Goal: Information Seeking & Learning: Learn about a topic

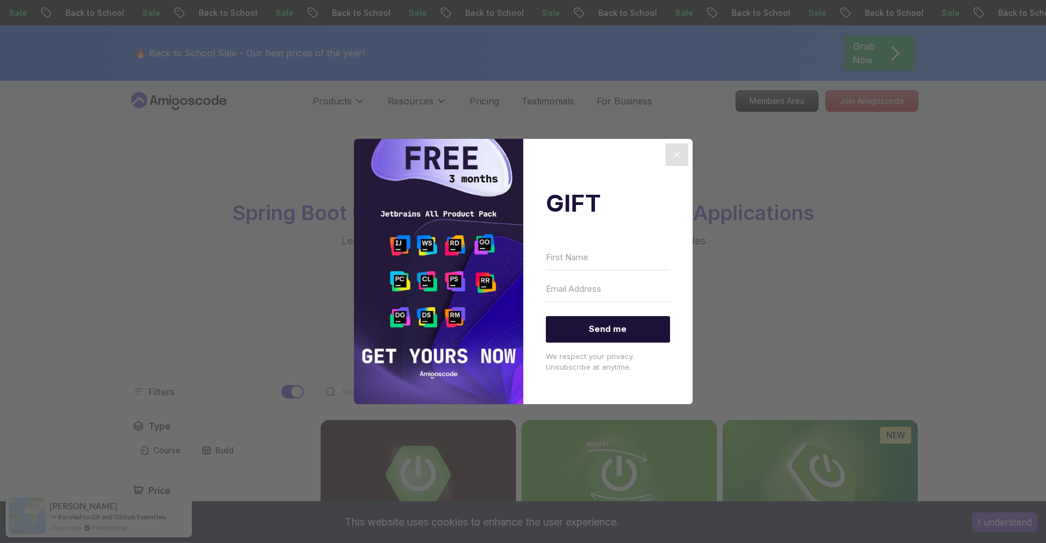
click at [683, 155] on icon "Close" at bounding box center [677, 155] width 14 height 14
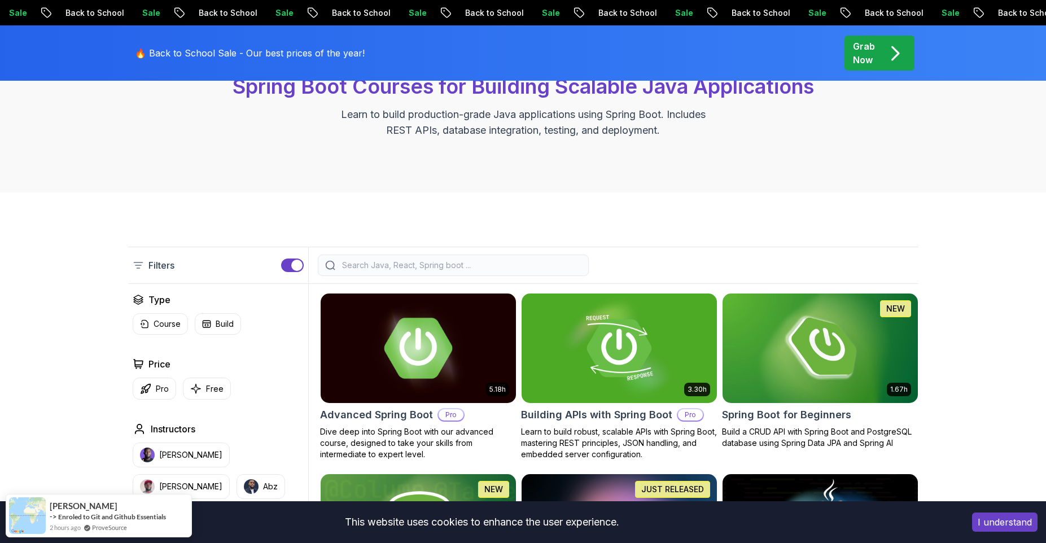
scroll to position [113, 0]
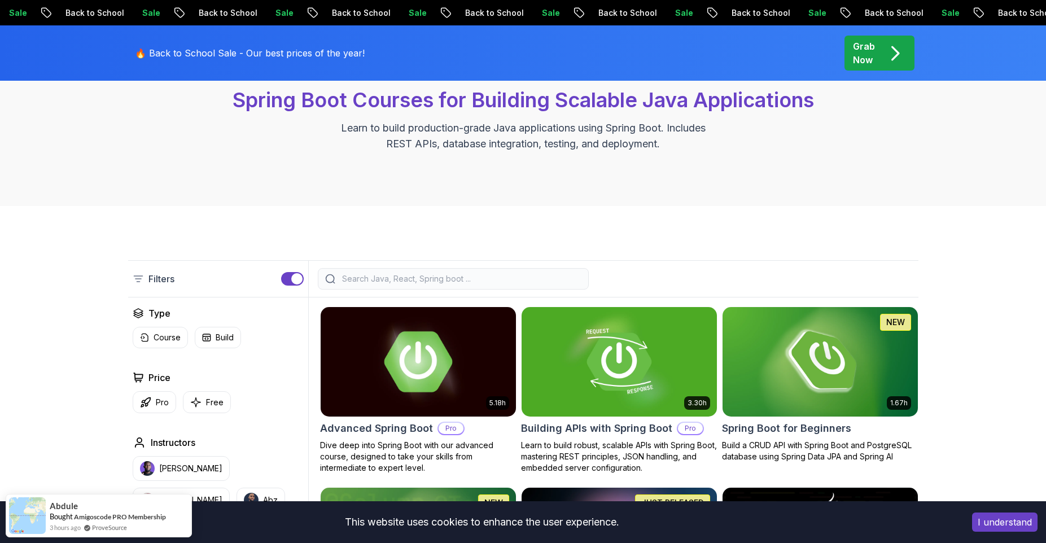
click at [445, 372] on img at bounding box center [417, 361] width 205 height 115
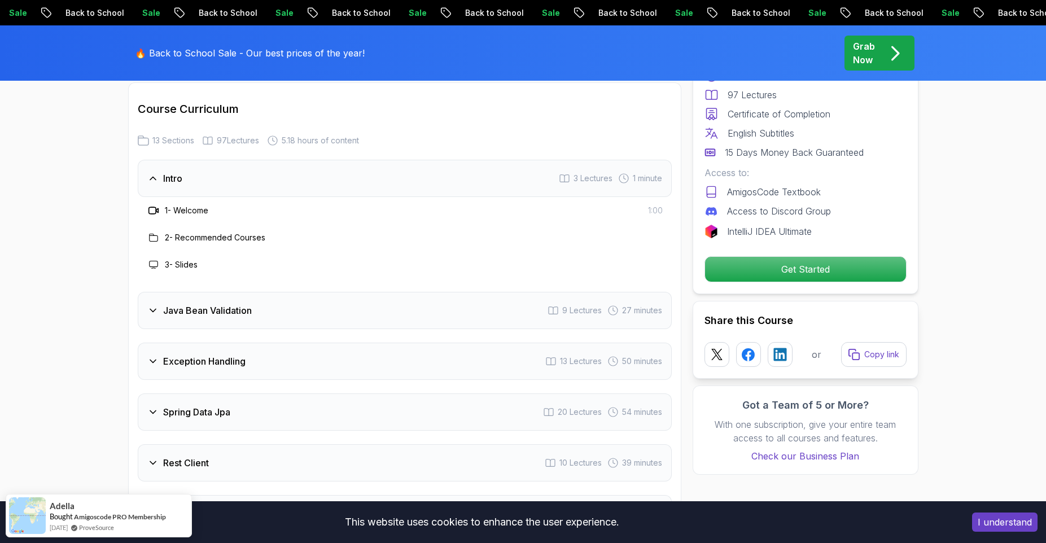
scroll to position [1354, 0]
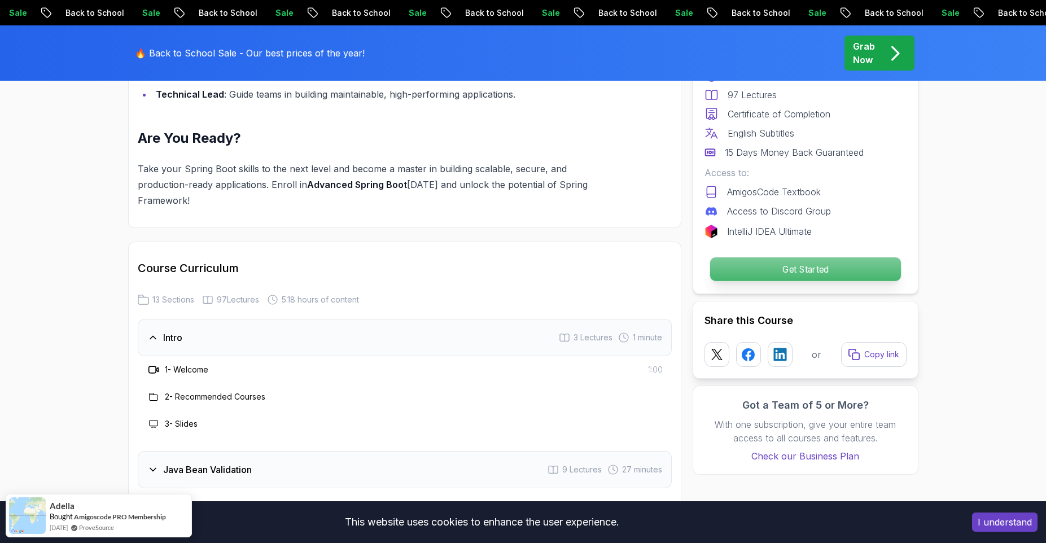
click at [779, 267] on p "Get Started" at bounding box center [804, 269] width 191 height 24
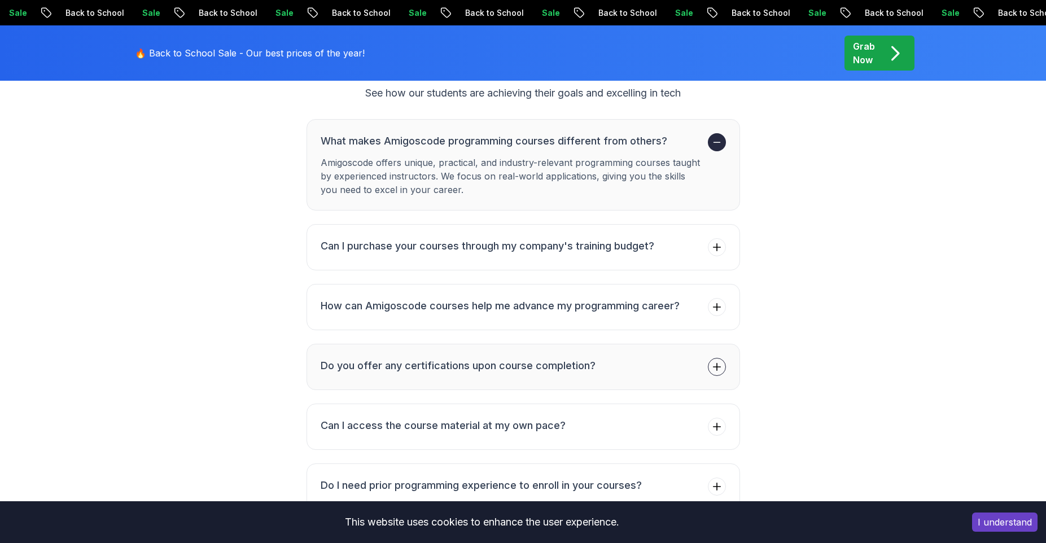
scroll to position [3691, 0]
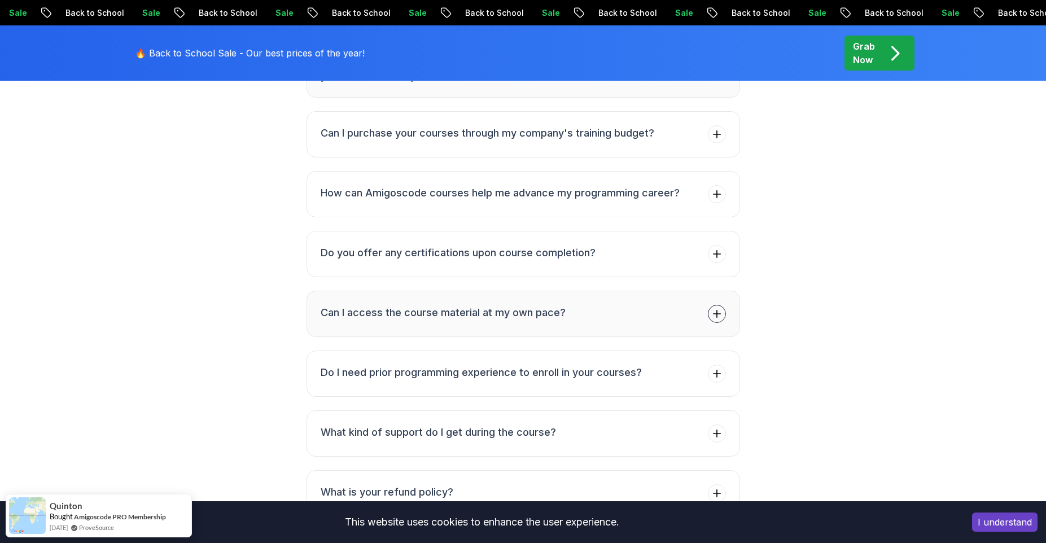
click at [490, 305] on h3 "Can I access the course material at my own pace?" at bounding box center [442, 313] width 245 height 16
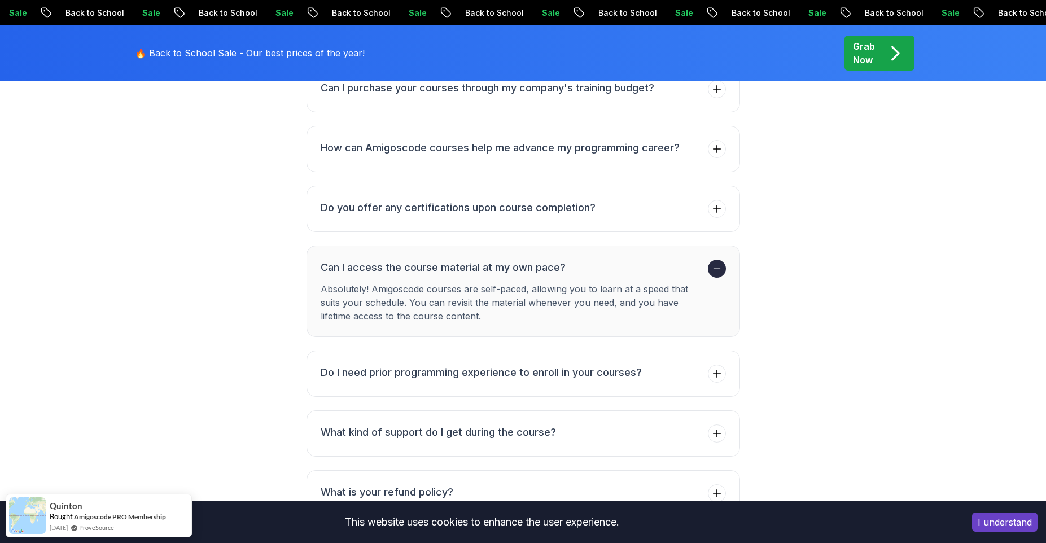
click at [532, 245] on button "Can I access the course material at my own pace? Absolutely! Amigoscode courses…" at bounding box center [522, 290] width 433 height 91
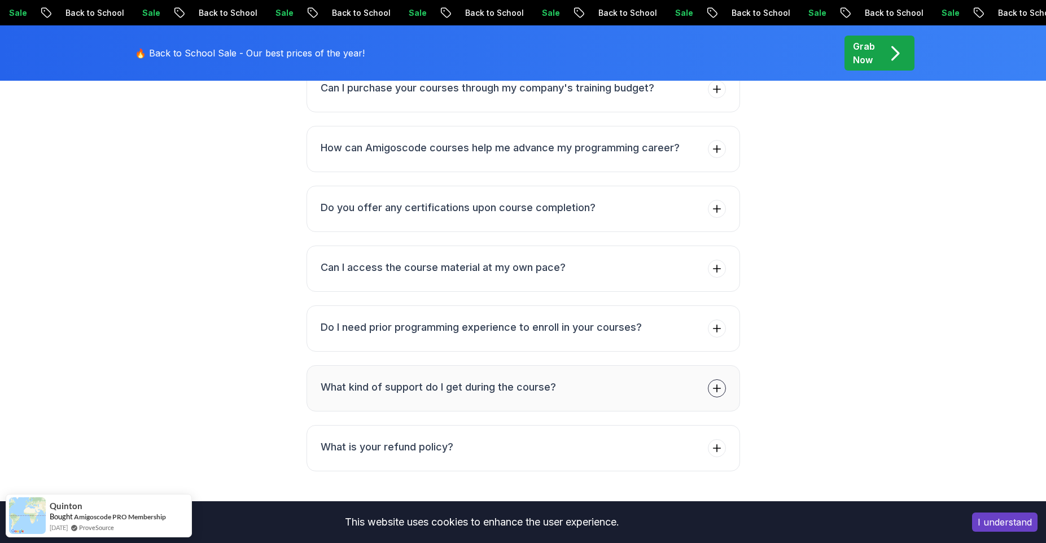
click at [494, 379] on h3 "What kind of support do I get during the course?" at bounding box center [437, 387] width 235 height 16
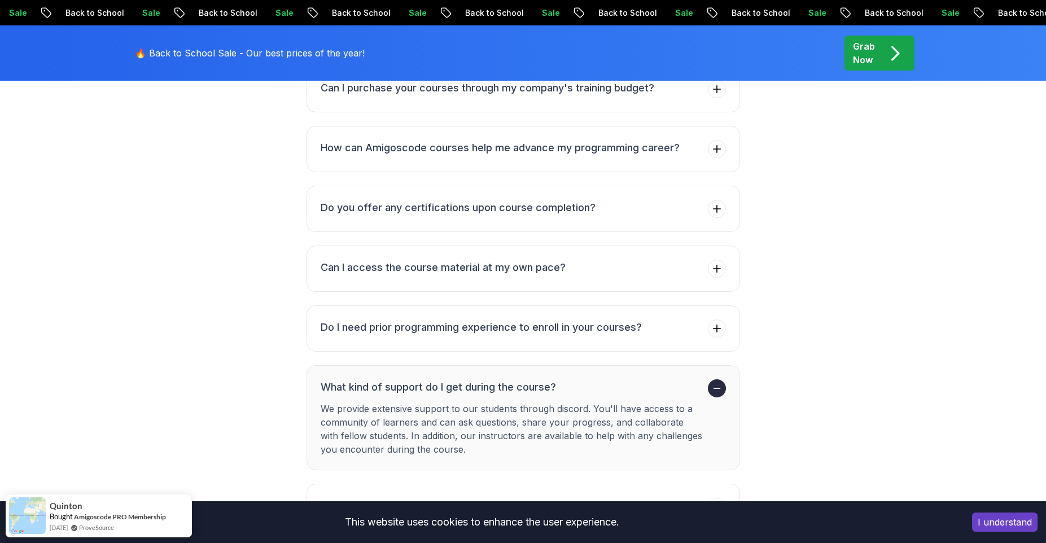
click at [494, 379] on h3 "What kind of support do I get during the course?" at bounding box center [511, 387] width 383 height 16
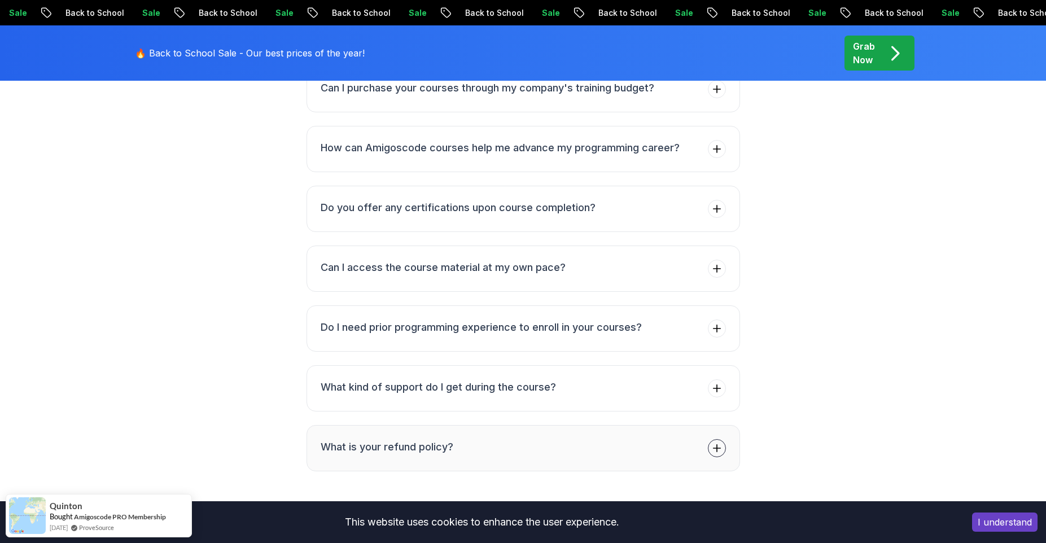
click at [491, 425] on button "What is your refund policy?" at bounding box center [522, 448] width 433 height 46
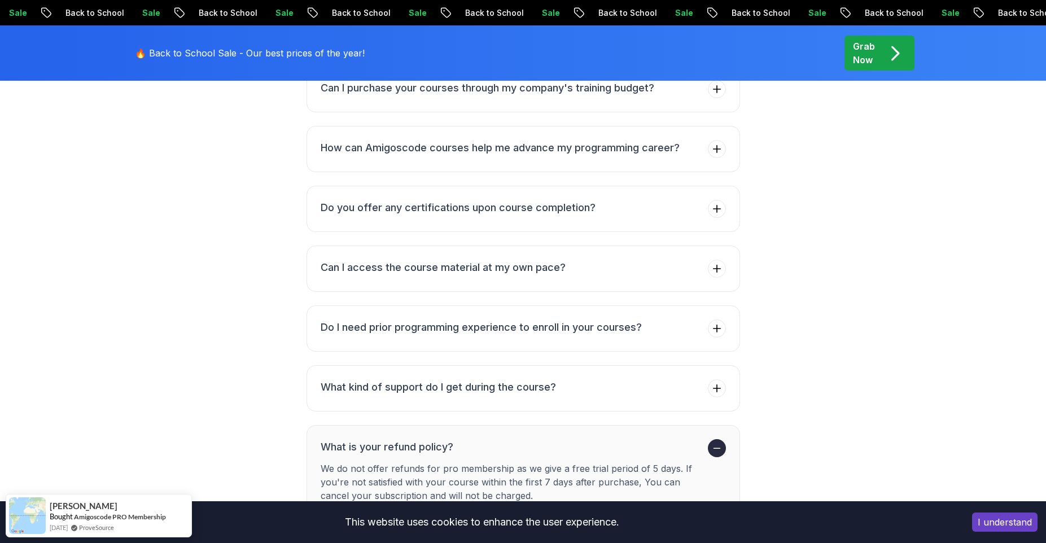
click at [482, 439] on h3 "What is your refund policy?" at bounding box center [511, 447] width 383 height 16
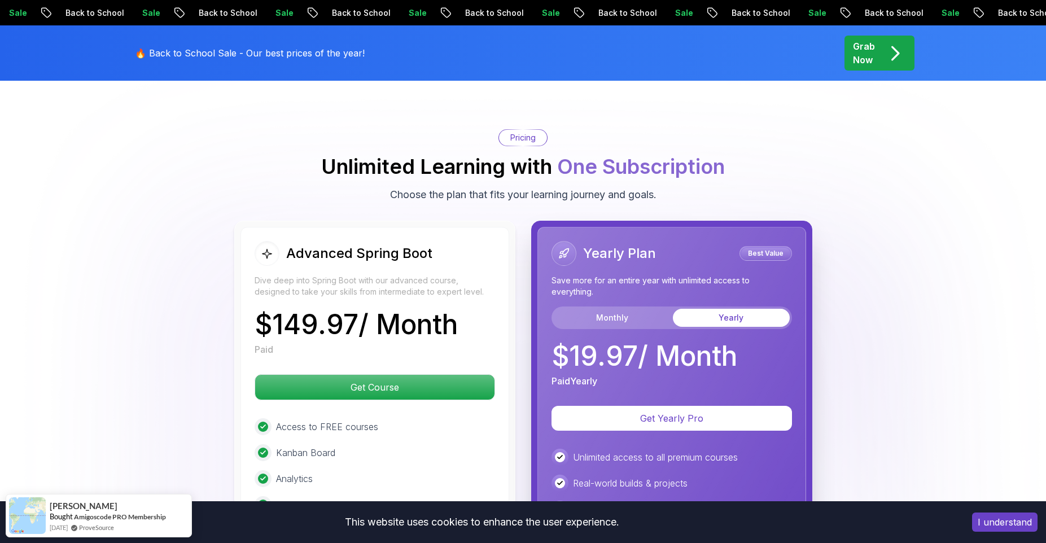
scroll to position [2337, 0]
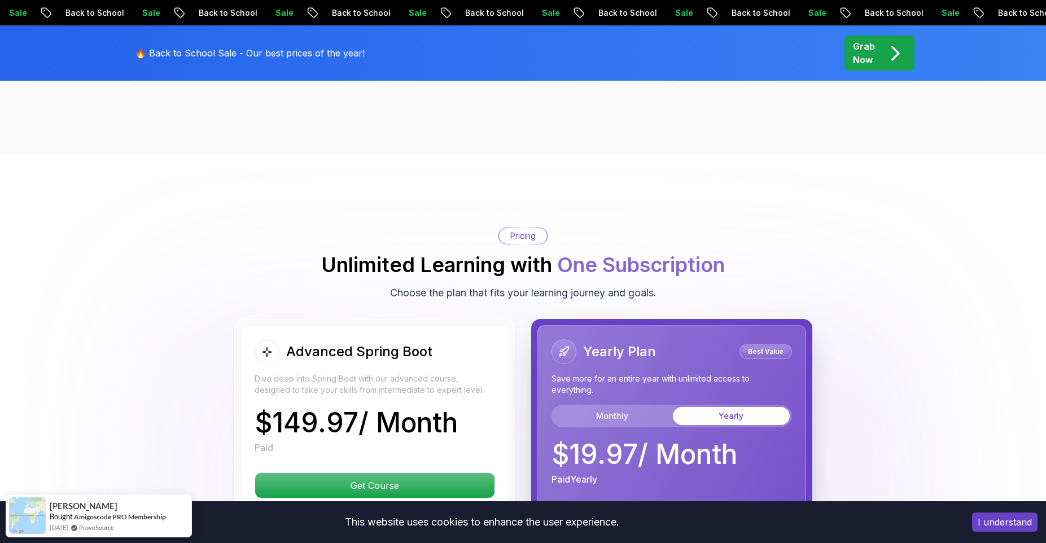
click at [770, 12] on p "Back to School" at bounding box center [808, 12] width 77 height 11
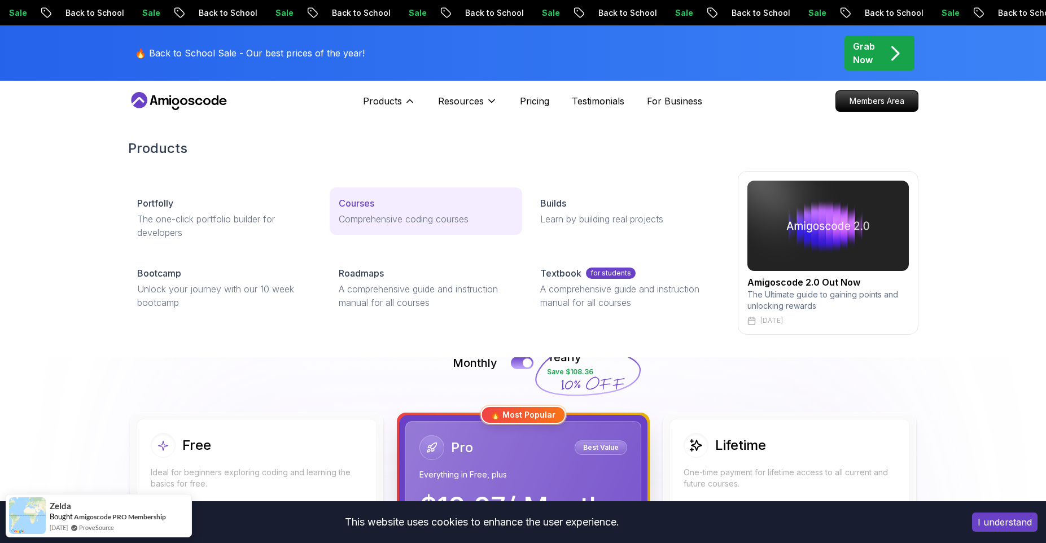
click at [384, 216] on p "Comprehensive coding courses" at bounding box center [426, 219] width 174 height 14
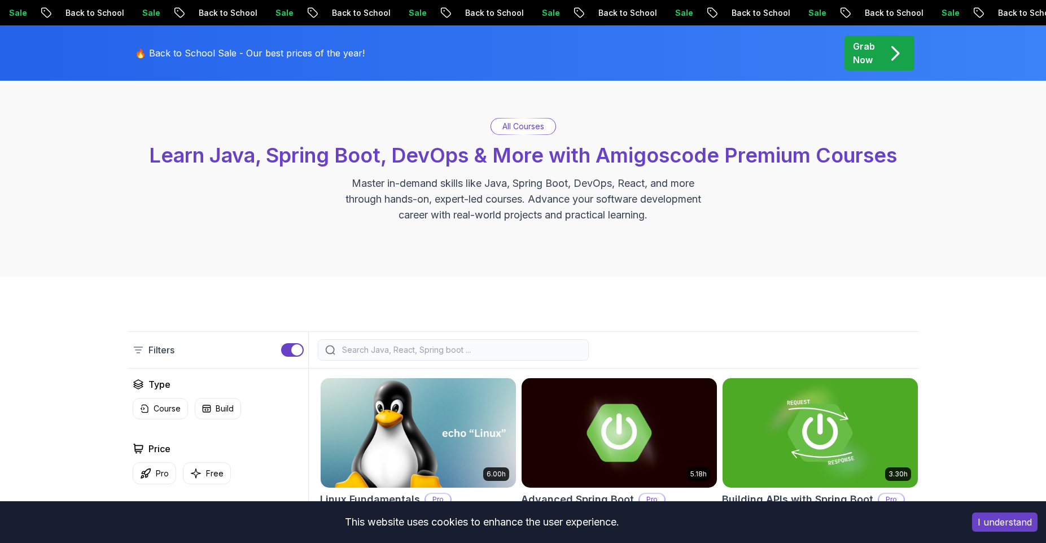
scroll to position [226, 0]
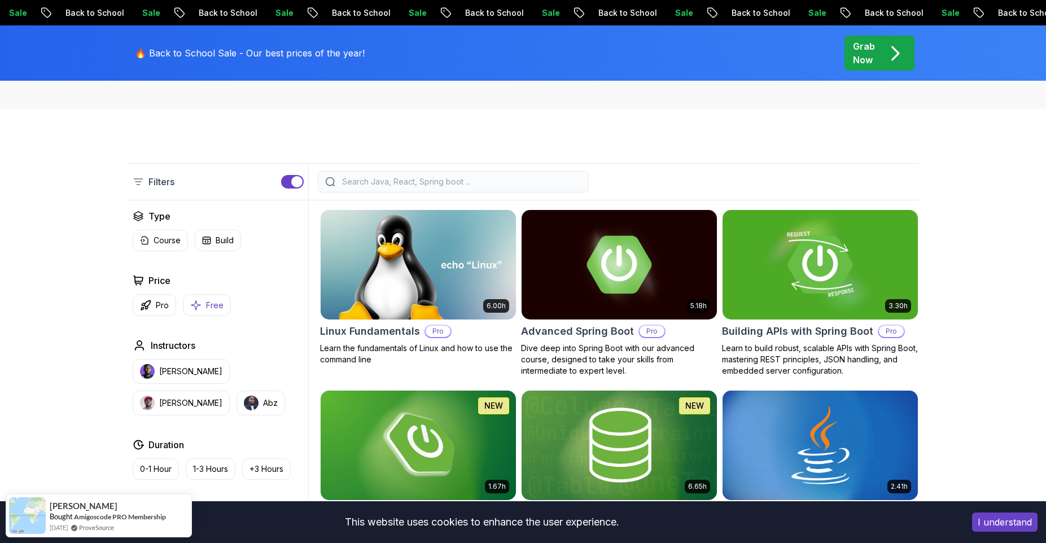
click at [212, 311] on button "Free" at bounding box center [207, 305] width 48 height 22
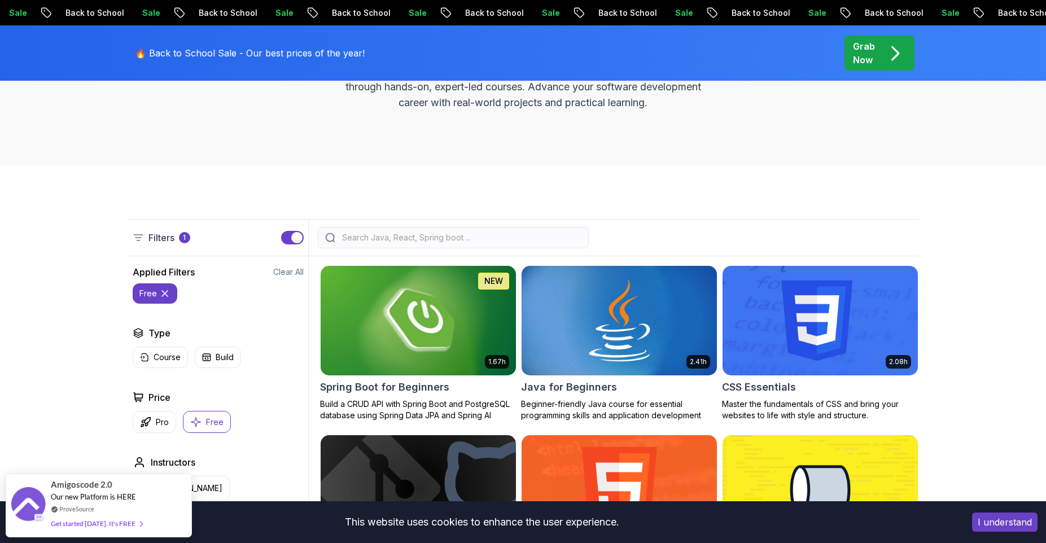
scroll to position [113, 0]
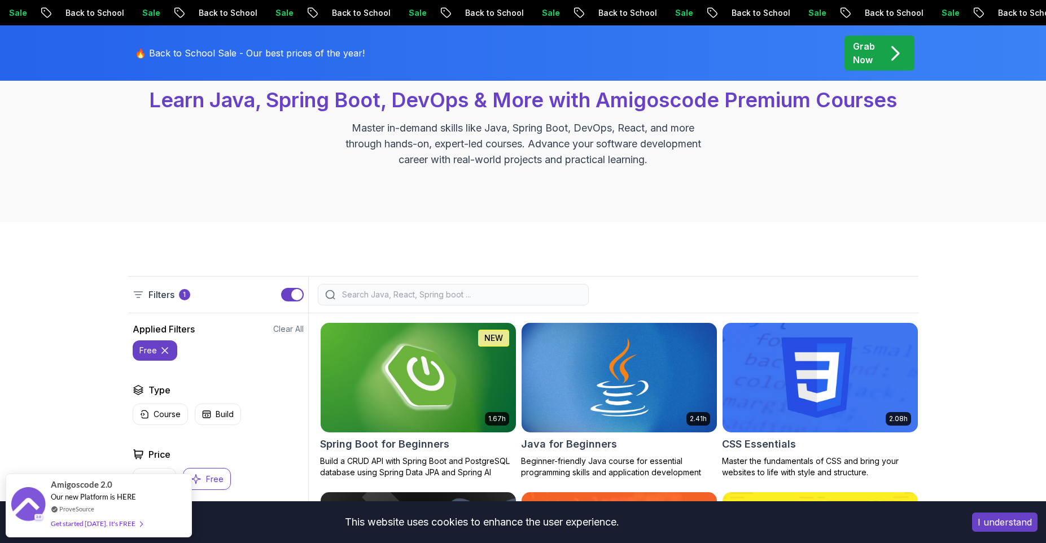
click at [416, 372] on img at bounding box center [417, 377] width 205 height 115
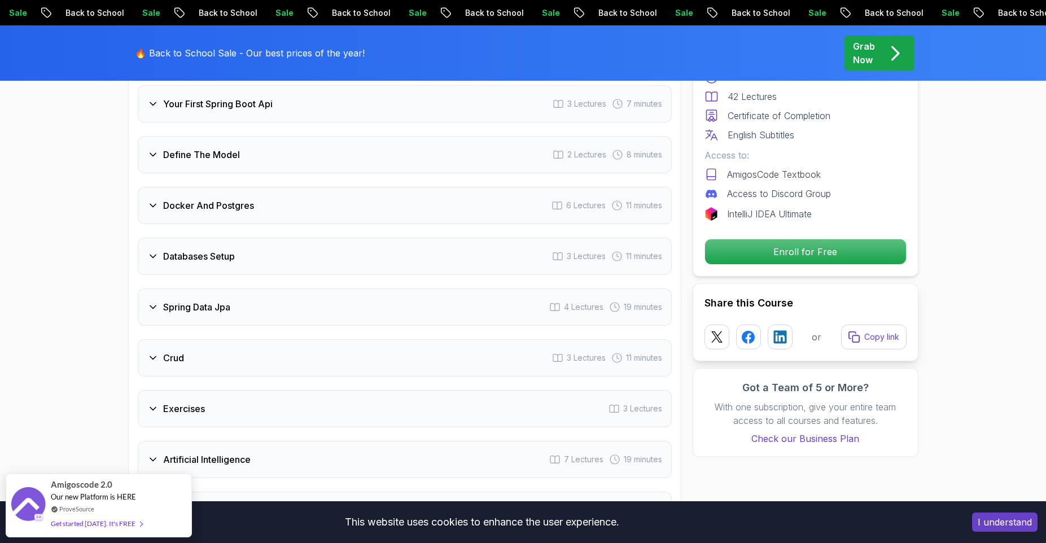
scroll to position [1806, 0]
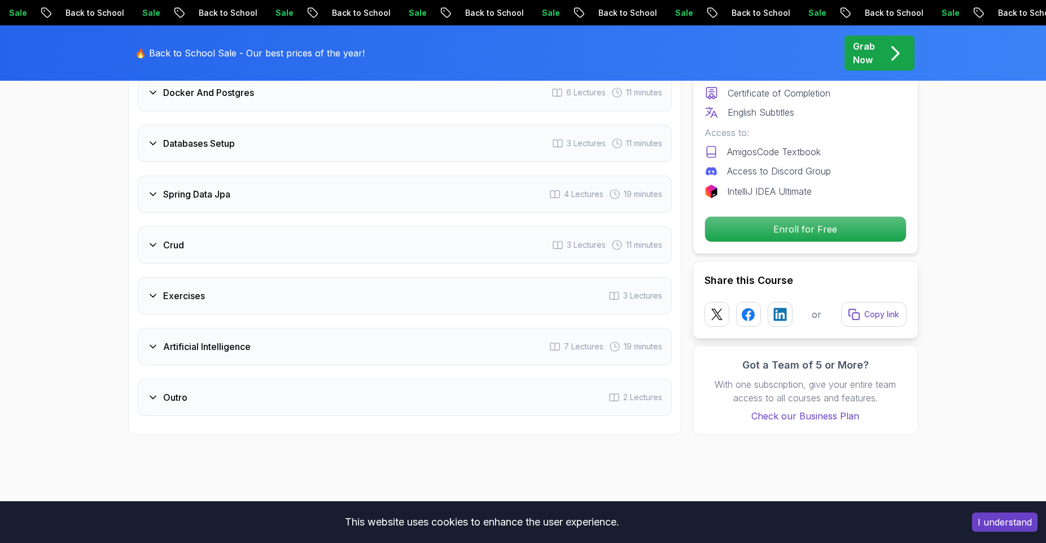
click at [192, 340] on h3 "Artificial Intelligence" at bounding box center [206, 347] width 87 height 14
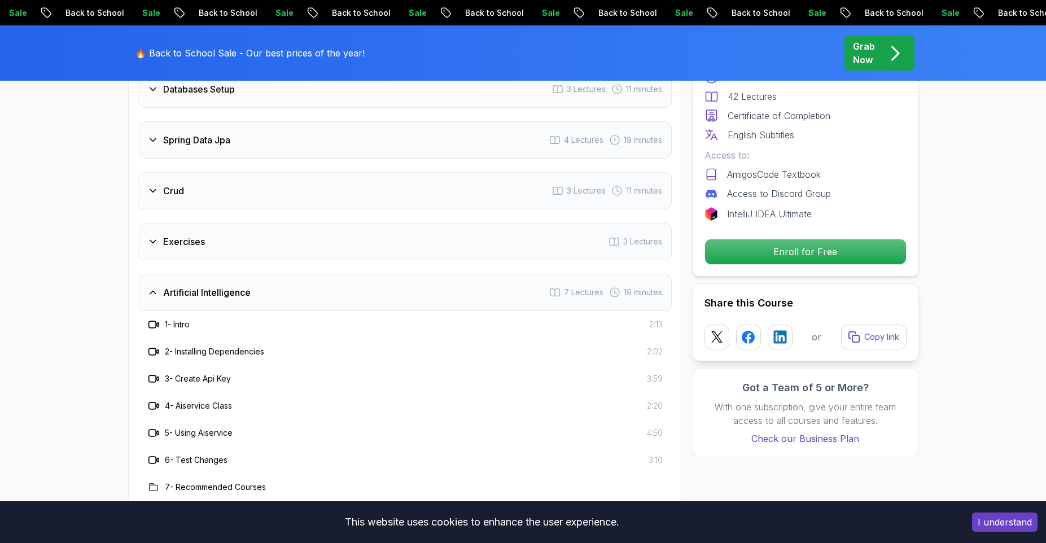
scroll to position [1751, 0]
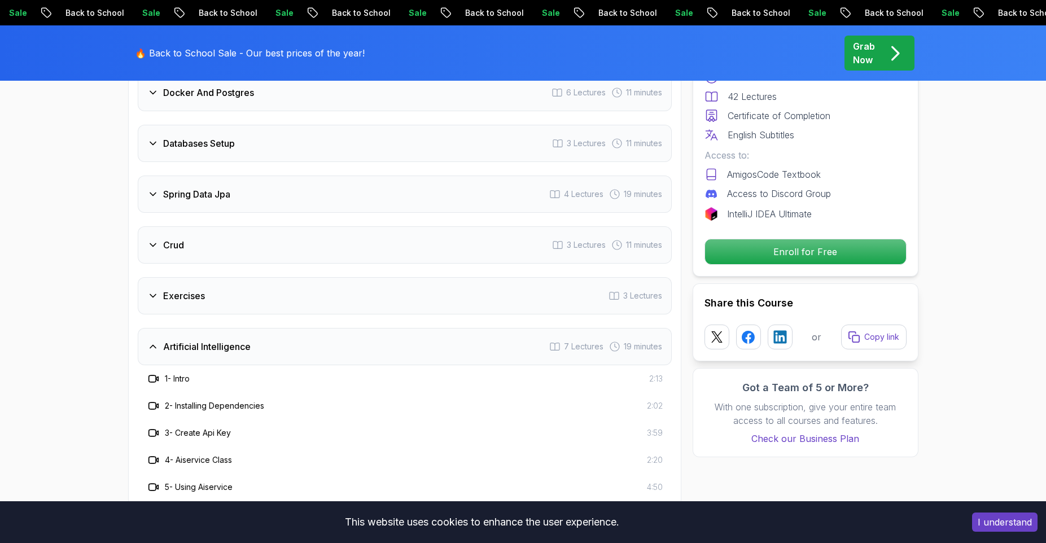
click at [192, 340] on h3 "Artificial Intelligence" at bounding box center [206, 347] width 87 height 14
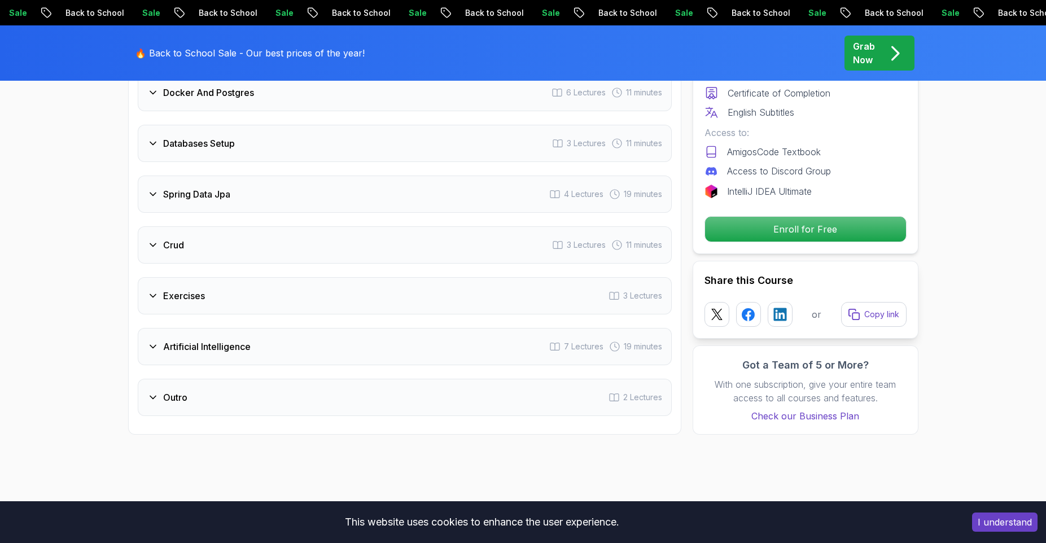
scroll to position [1639, 0]
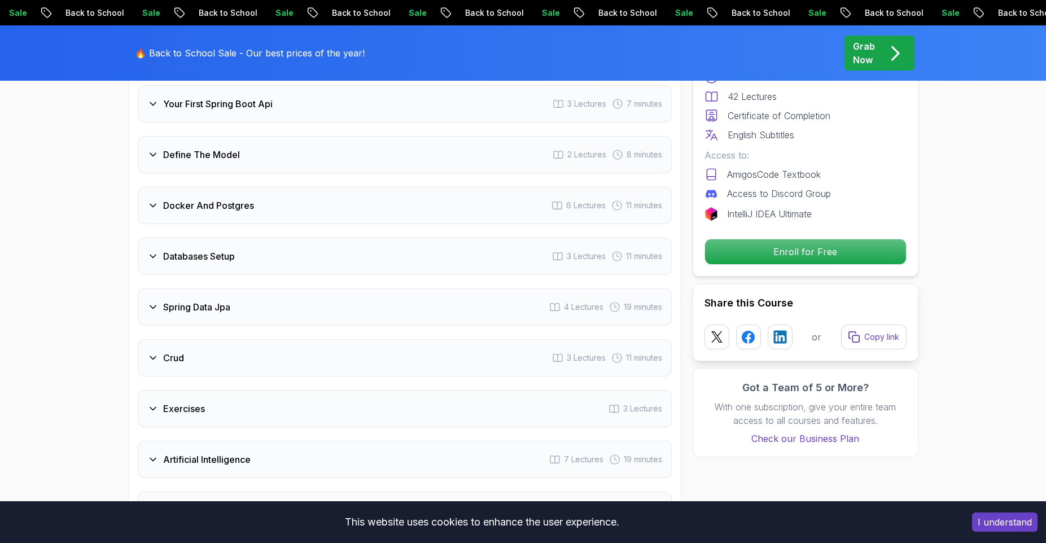
click at [200, 300] on h3 "Spring Data Jpa" at bounding box center [196, 307] width 67 height 14
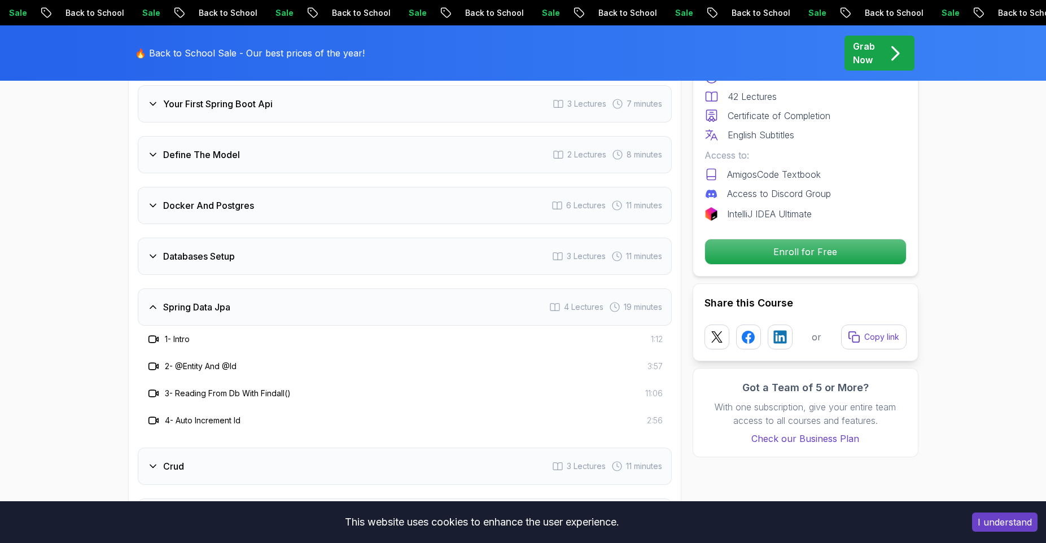
click at [200, 300] on h3 "Spring Data Jpa" at bounding box center [196, 307] width 67 height 14
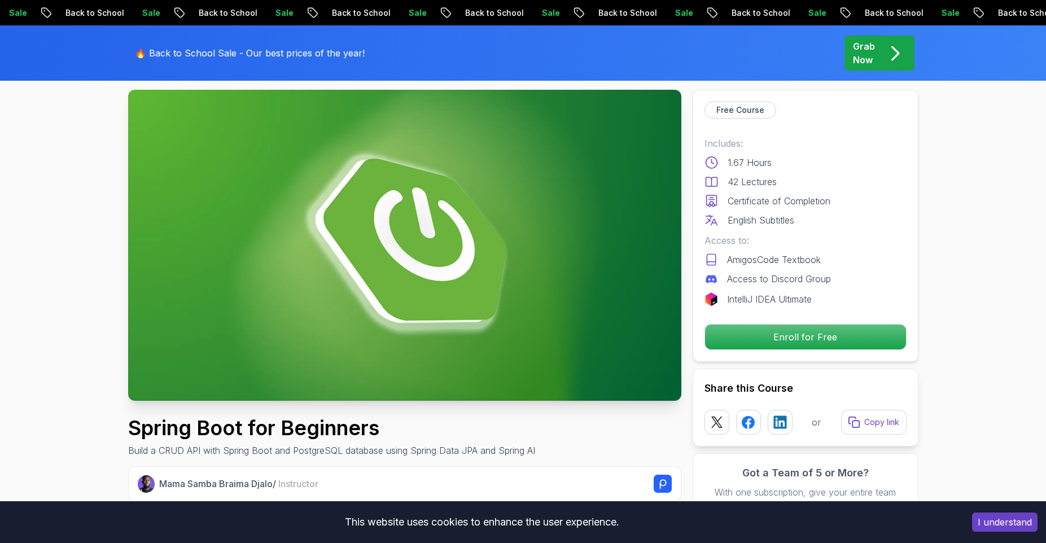
scroll to position [0, 0]
